Goal: Find specific page/section: Find specific page/section

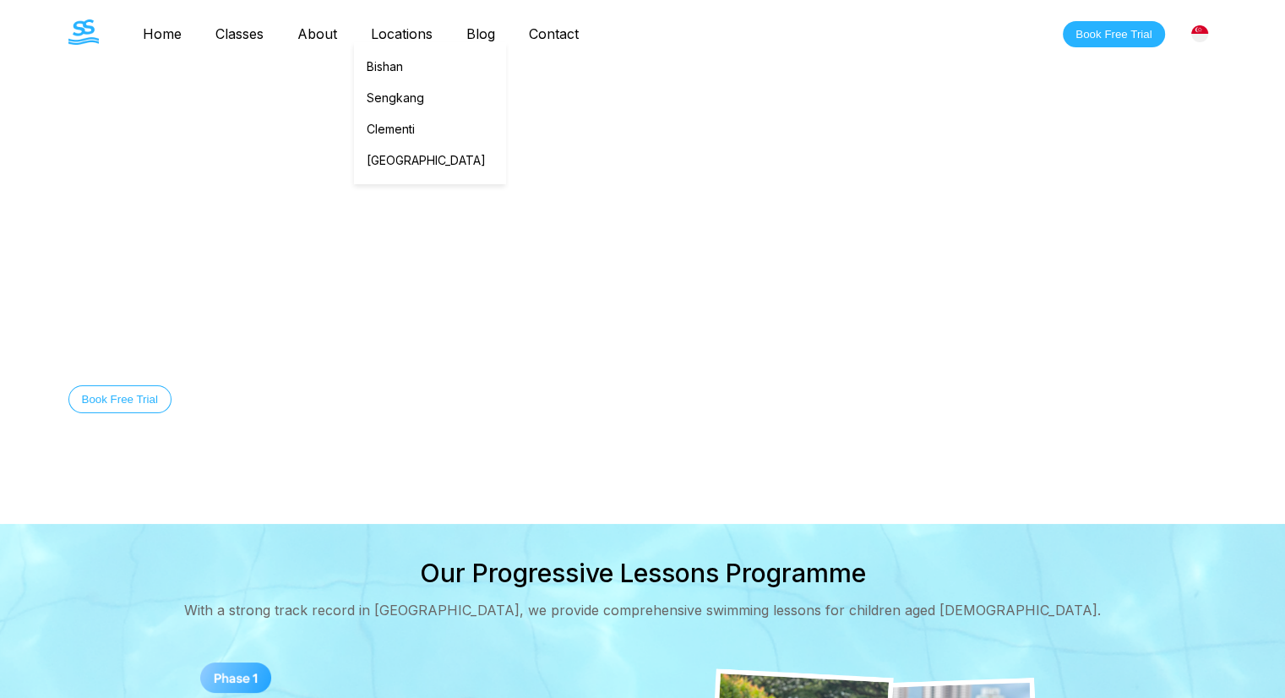
click at [423, 27] on link "Locations" at bounding box center [401, 33] width 95 height 17
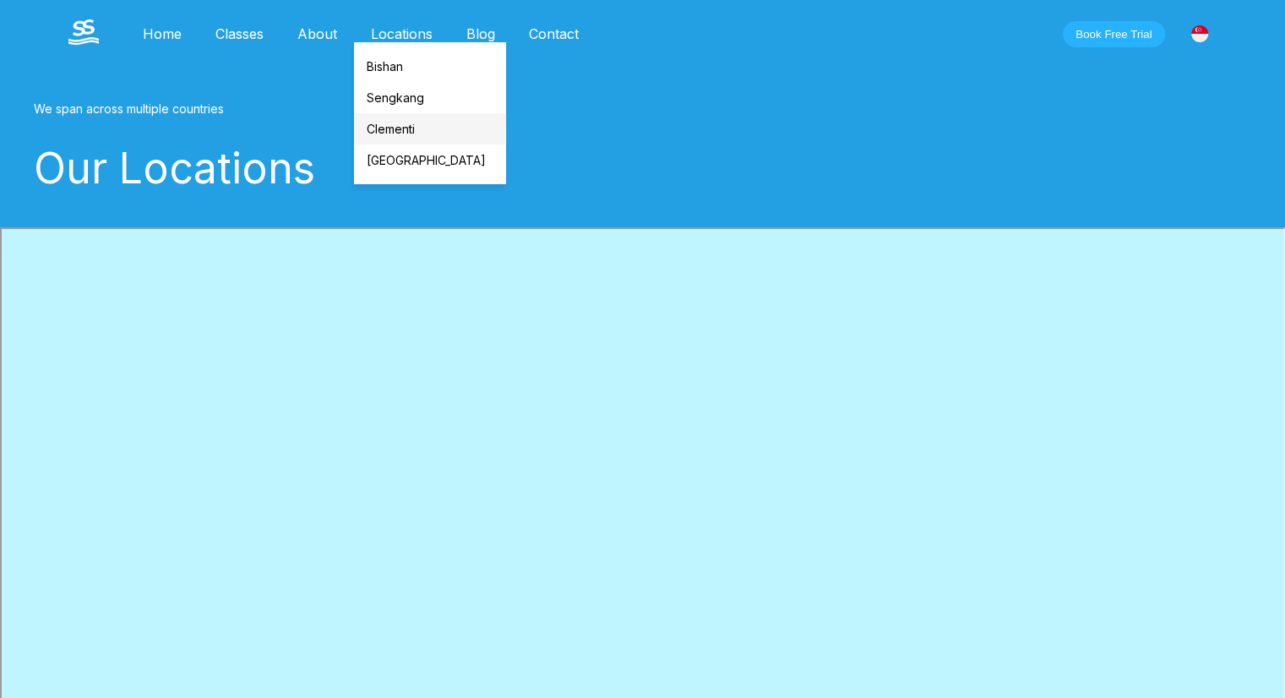
click at [430, 131] on link "Clementi" at bounding box center [430, 128] width 152 height 31
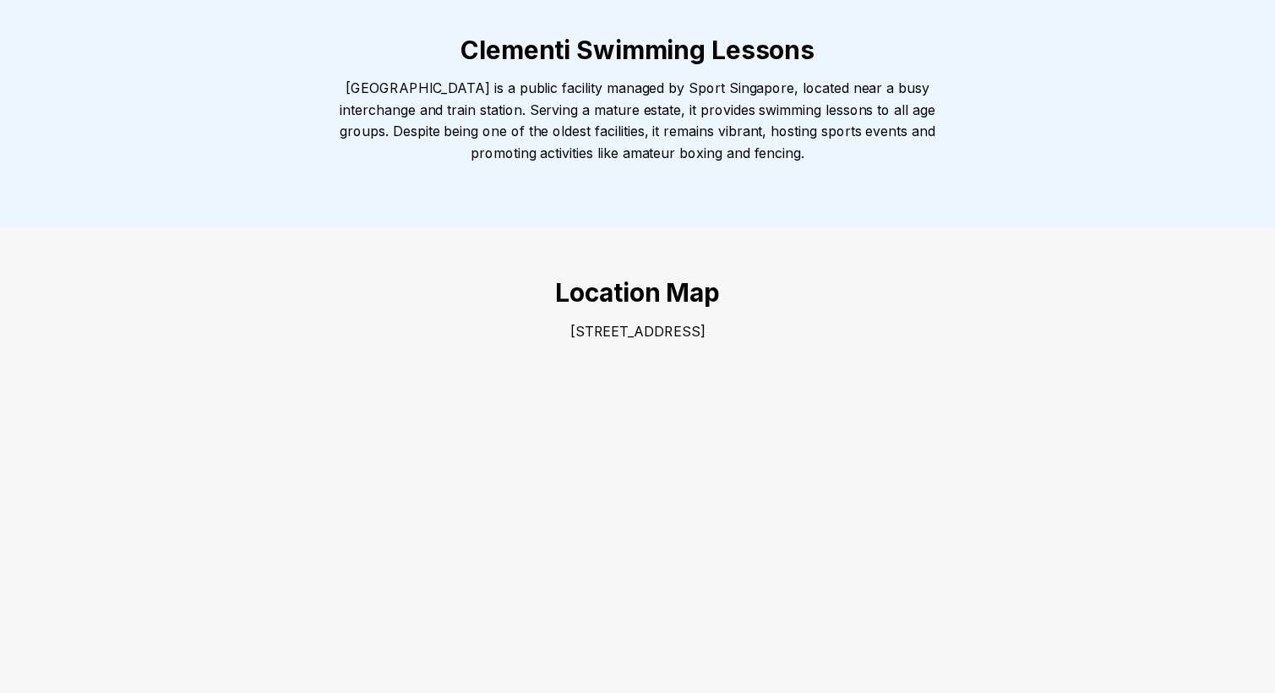
scroll to position [422, 0]
